Goal: Transaction & Acquisition: Purchase product/service

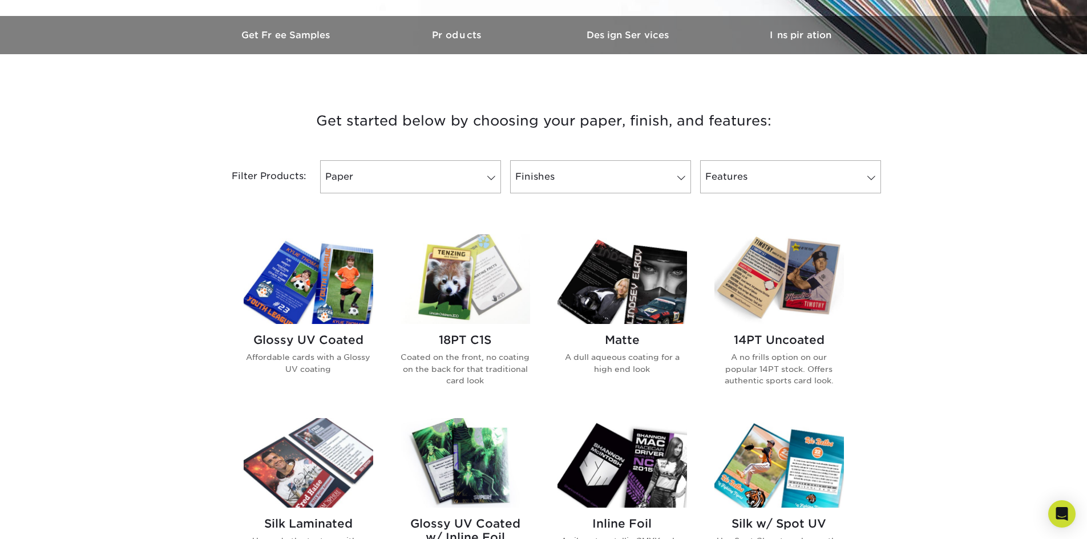
scroll to position [457, 0]
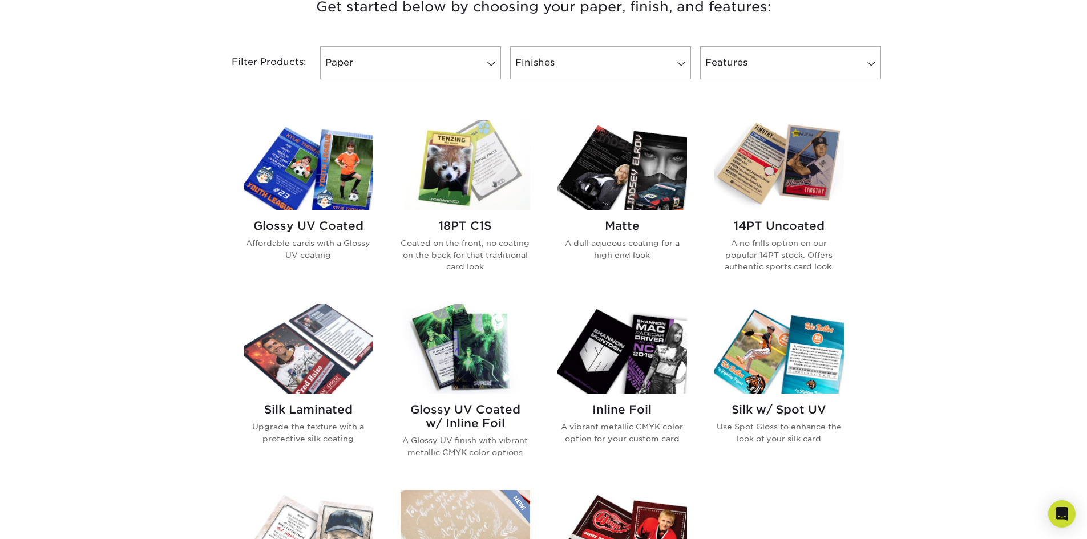
click at [345, 179] on img at bounding box center [309, 165] width 130 height 90
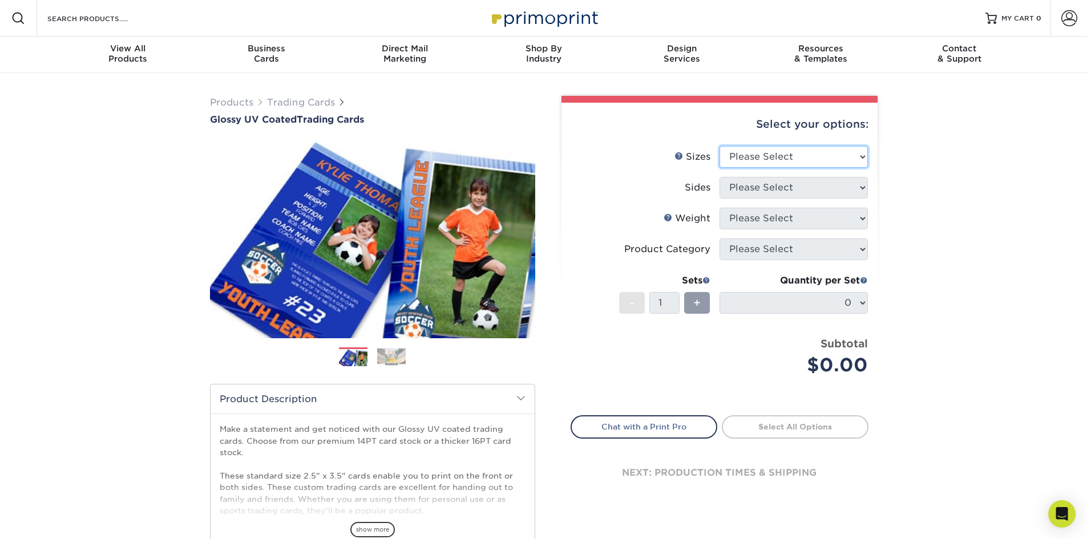
click at [822, 159] on select "Please Select 2.5" x 3.5"" at bounding box center [794, 157] width 148 height 22
select select "2.50x3.50"
click at [720, 146] on select "Please Select 2.5" x 3.5"" at bounding box center [794, 157] width 148 height 22
click at [827, 189] on select "Please Select Print Both Sides Print Front Only" at bounding box center [794, 188] width 148 height 22
select select "13abbda7-1d64-4f25-8bb2-c179b224825d"
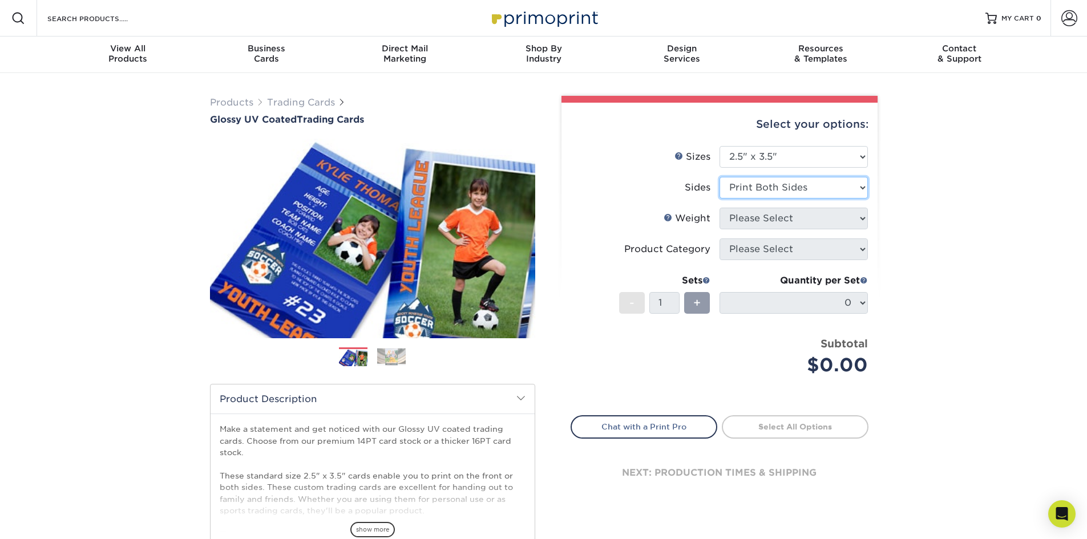
click at [720, 177] on select "Please Select Print Both Sides Print Front Only" at bounding box center [794, 188] width 148 height 22
click at [838, 221] on select "Please Select 16PT 14PT 18PT C1S" at bounding box center [794, 219] width 148 height 22
select select "16PT"
click at [720, 208] on select "Please Select 16PT 14PT 18PT C1S" at bounding box center [794, 219] width 148 height 22
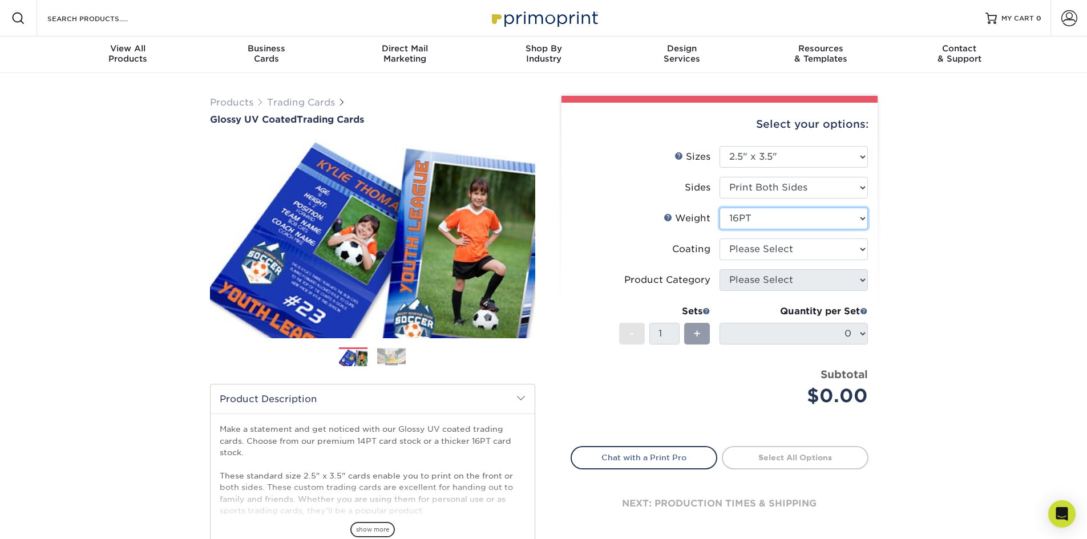
click at [804, 220] on select "Please Select 16PT 14PT 18PT C1S" at bounding box center [794, 219] width 148 height 22
click at [941, 237] on div "Products Trading Cards Glossy UV Coated Trading Cards Previous Next /" at bounding box center [543, 378] width 1087 height 610
click at [823, 251] on select at bounding box center [794, 250] width 148 height 22
click at [855, 253] on select at bounding box center [794, 250] width 148 height 22
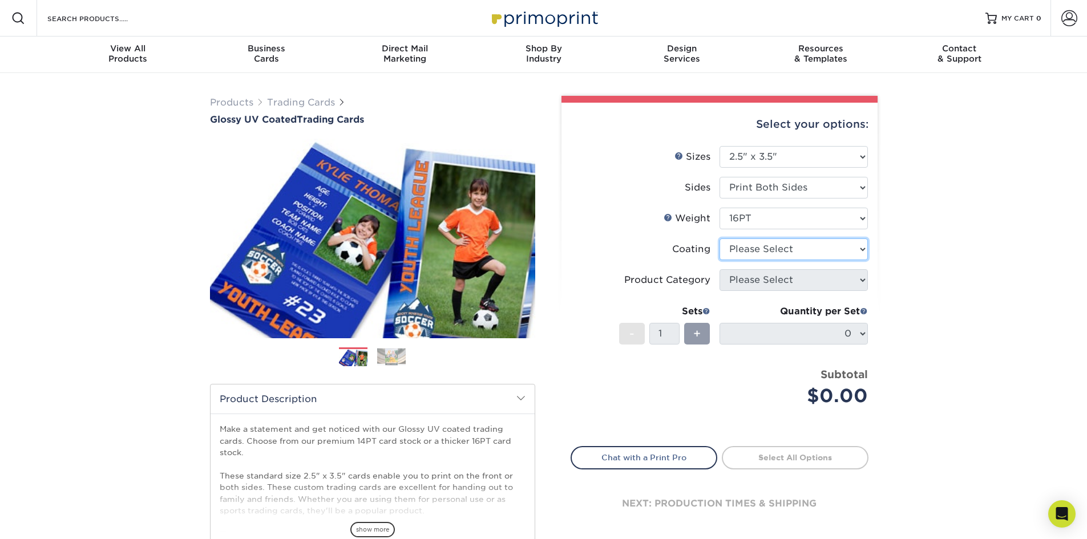
select select "1e8116af-acfc-44b1-83dc-8181aa338834"
click at [720, 239] on select at bounding box center [794, 250] width 148 height 22
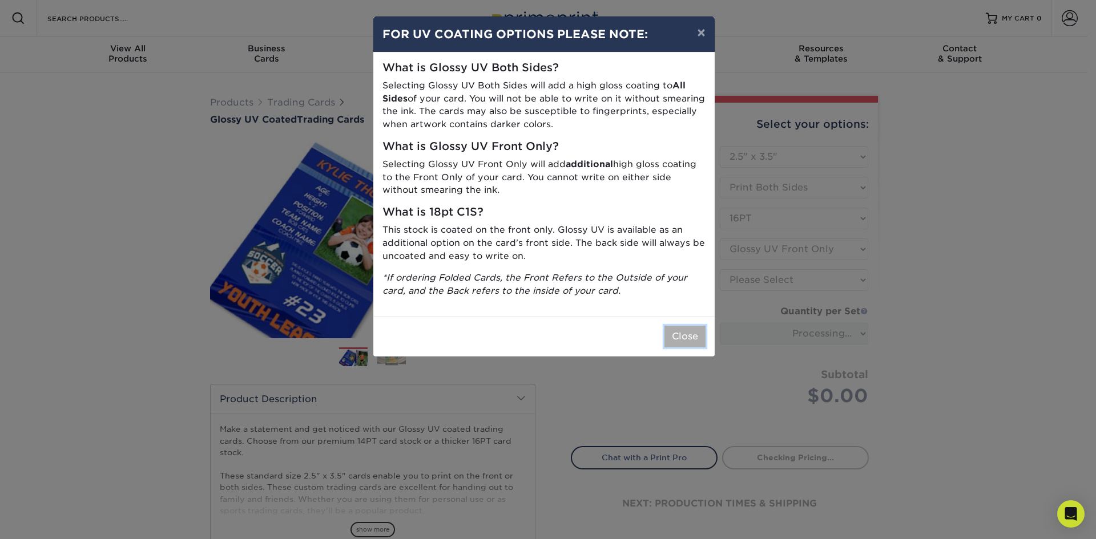
click at [689, 332] on button "Close" at bounding box center [684, 337] width 41 height 22
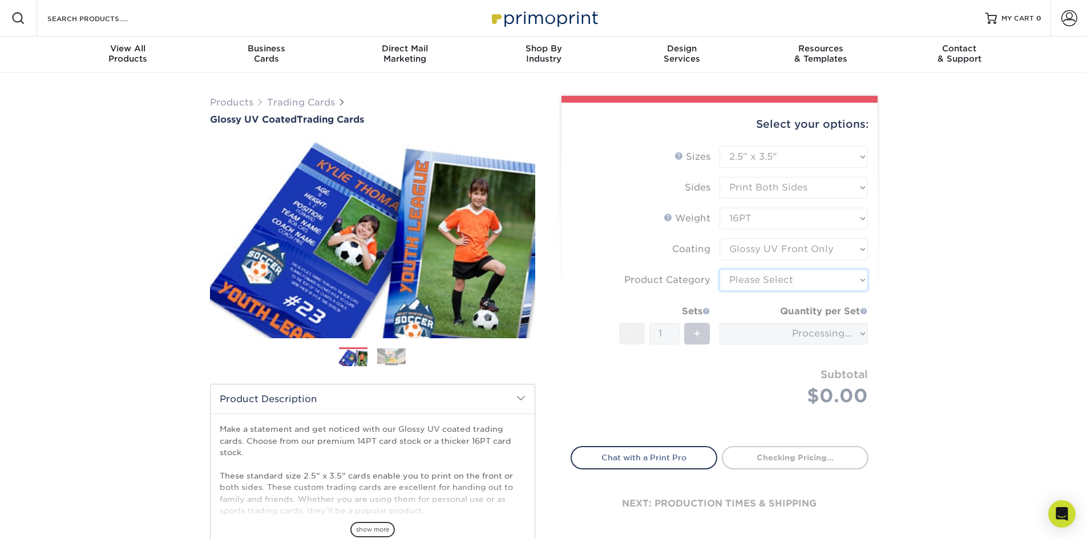
click at [851, 280] on select "Please Select Trading Cards" at bounding box center [794, 280] width 148 height 22
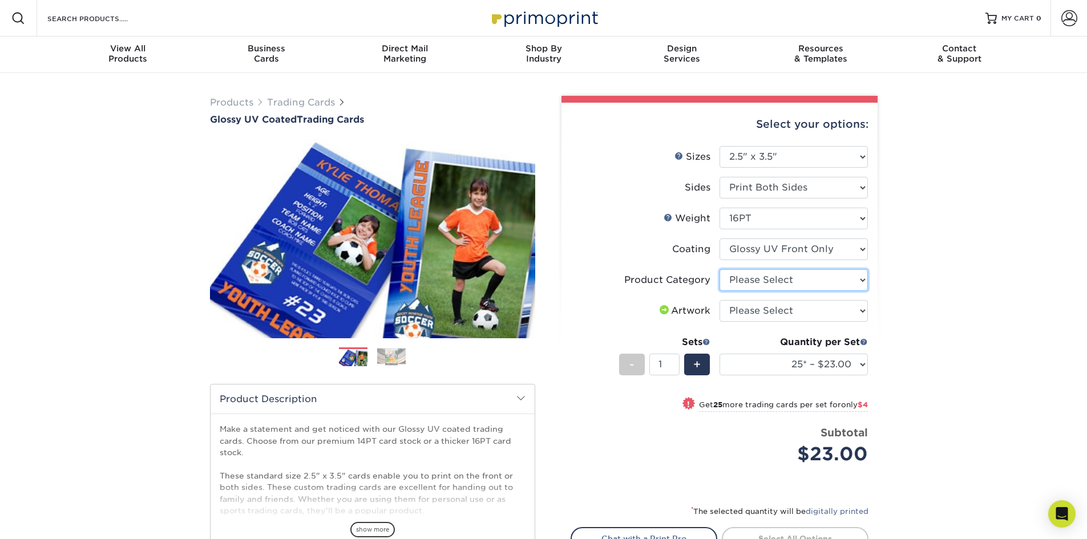
select select "c2f9bce9-36c2-409d-b101-c29d9d031e18"
click at [720, 269] on select "Please Select Trading Cards" at bounding box center [794, 280] width 148 height 22
click at [846, 305] on select "Please Select I will upload files I need a design - $100" at bounding box center [794, 311] width 148 height 22
select select "upload"
click at [720, 300] on select "Please Select I will upload files I need a design - $100" at bounding box center [794, 311] width 148 height 22
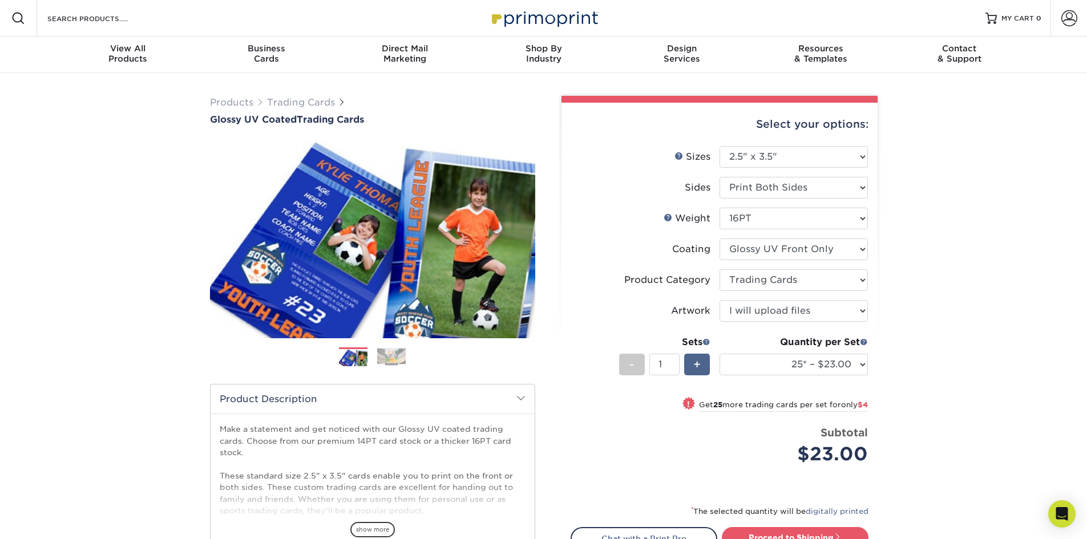
click at [703, 368] on div "+" at bounding box center [697, 365] width 26 height 22
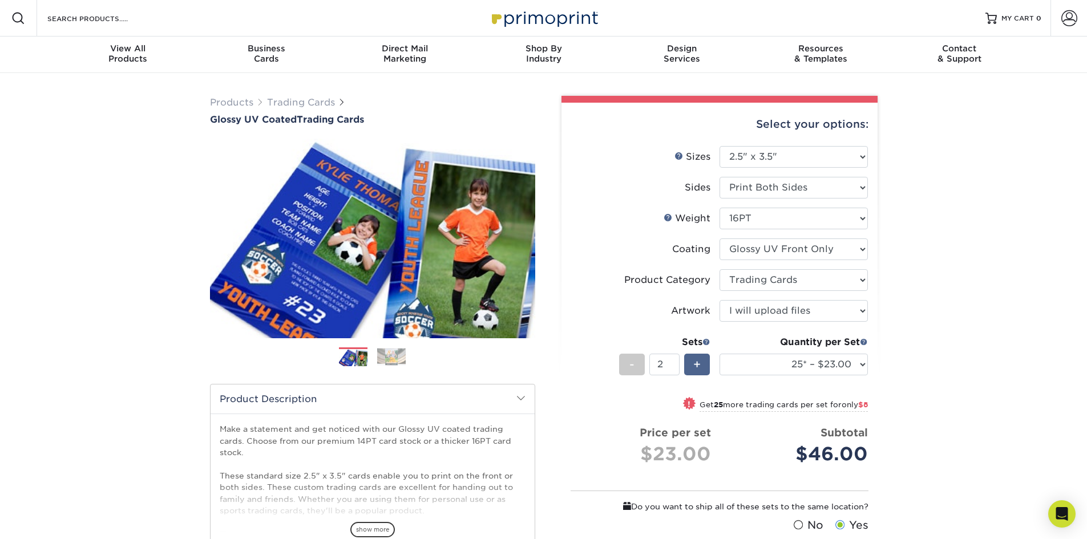
click at [703, 368] on div "+" at bounding box center [697, 365] width 26 height 22
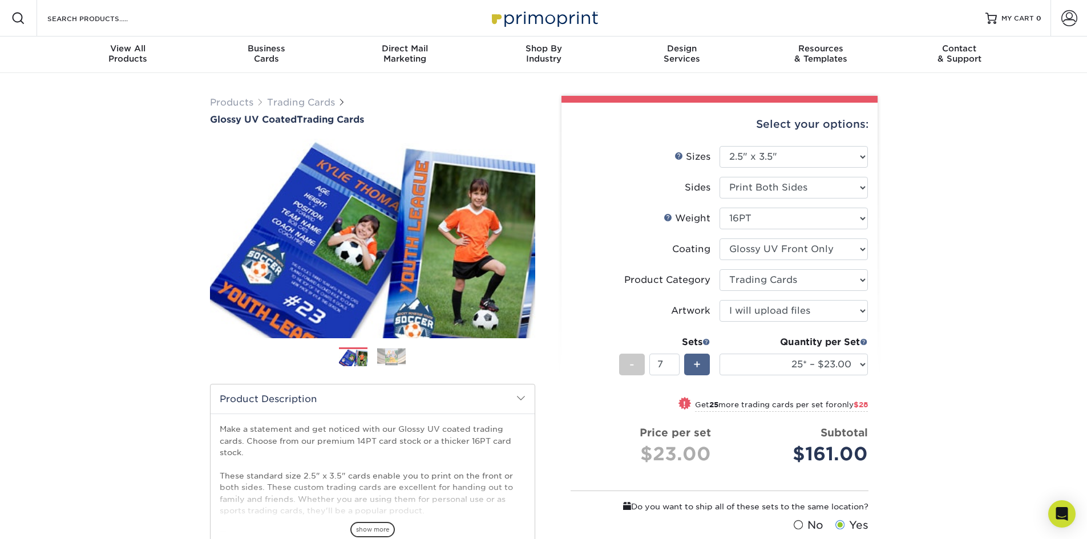
click at [703, 368] on div "+" at bounding box center [697, 365] width 26 height 22
type input "8"
click at [845, 366] on select "25* – $23.00 50* – $27.00 75* – $33.00 100* – $37.00 250* – $47.00 500 – $58.00…" at bounding box center [794, 365] width 148 height 22
click at [1018, 314] on div "Products Trading Cards Glossy UV Coated Trading Cards Previous Next /" at bounding box center [543, 390] width 1087 height 634
